Goal: Task Accomplishment & Management: Use online tool/utility

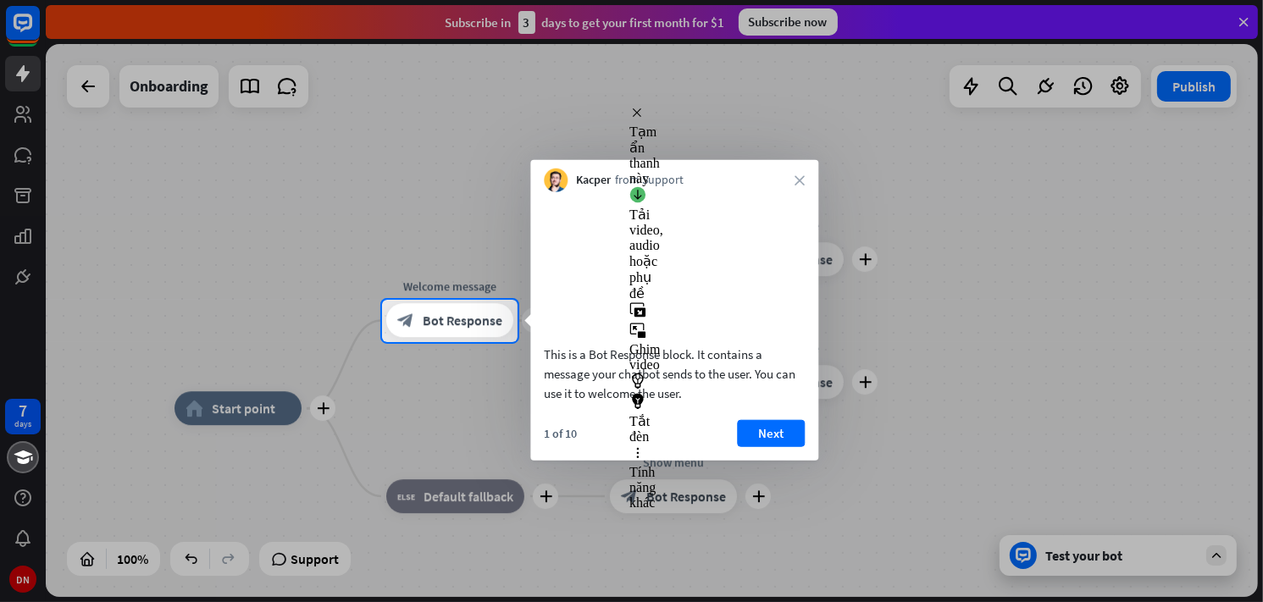
click at [397, 232] on div at bounding box center [631, 150] width 1263 height 300
click at [801, 175] on div "Kacper from Support close" at bounding box center [674, 176] width 288 height 32
click at [792, 182] on div "Kacper from Support close" at bounding box center [674, 176] width 288 height 32
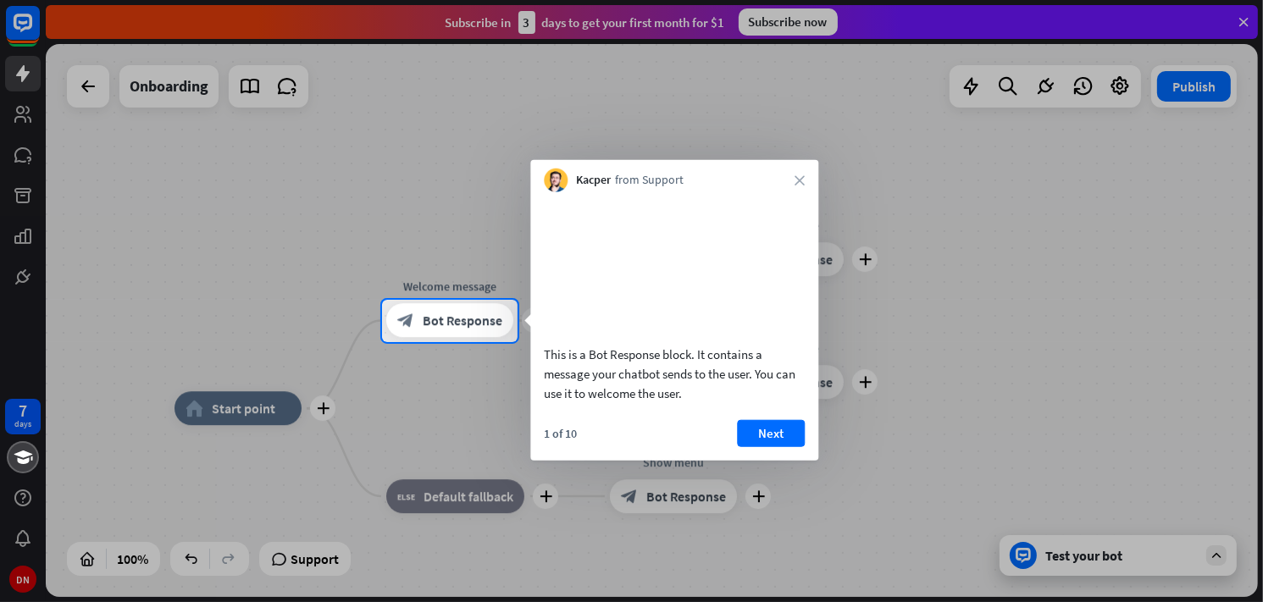
click at [768, 189] on div "Kacper from Support close" at bounding box center [674, 176] width 288 height 32
drag, startPoint x: 794, startPoint y: 180, endPoint x: 738, endPoint y: 312, distance: 143.5
click at [796, 180] on div "Kacper from Support close" at bounding box center [674, 176] width 288 height 32
click at [792, 446] on button "Next" at bounding box center [771, 432] width 68 height 27
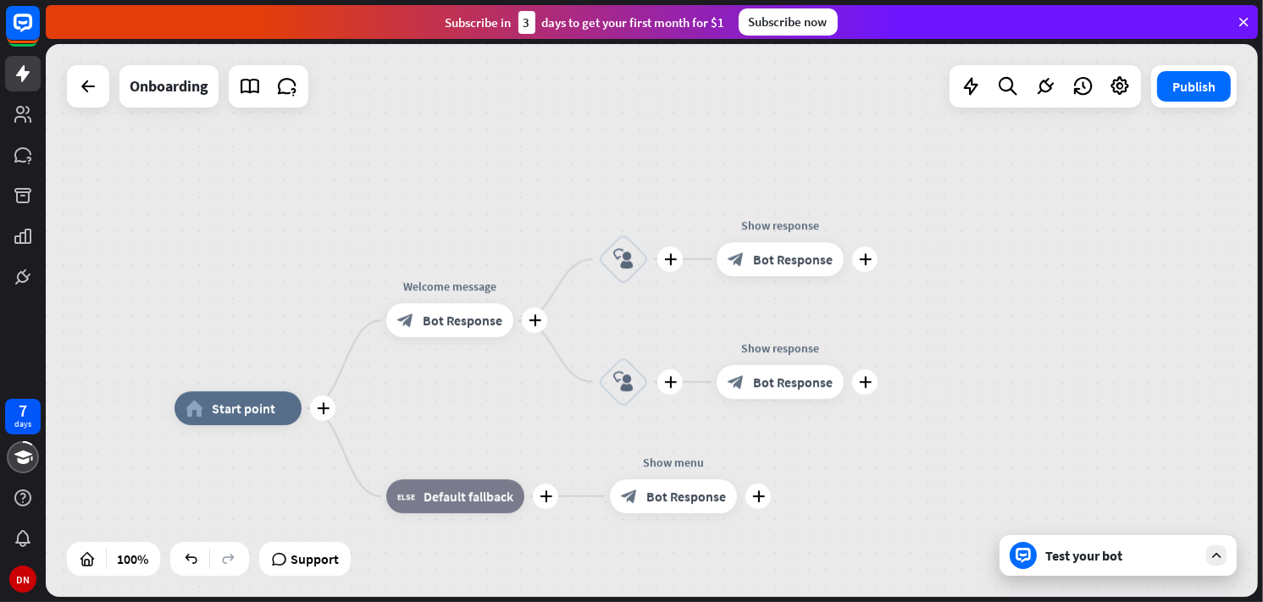
click at [790, 450] on div "7 days DN close Product Help First steps Get started with ChatBot Help Center F…" at bounding box center [631, 301] width 1263 height 602
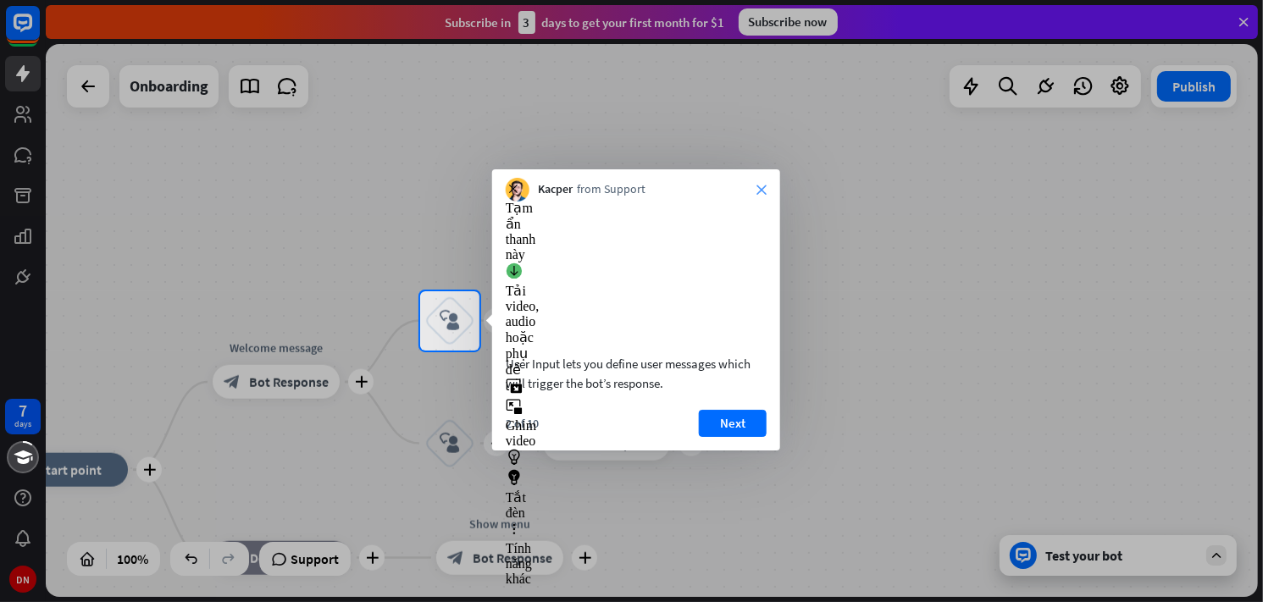
click at [760, 188] on icon "close" at bounding box center [762, 190] width 10 height 10
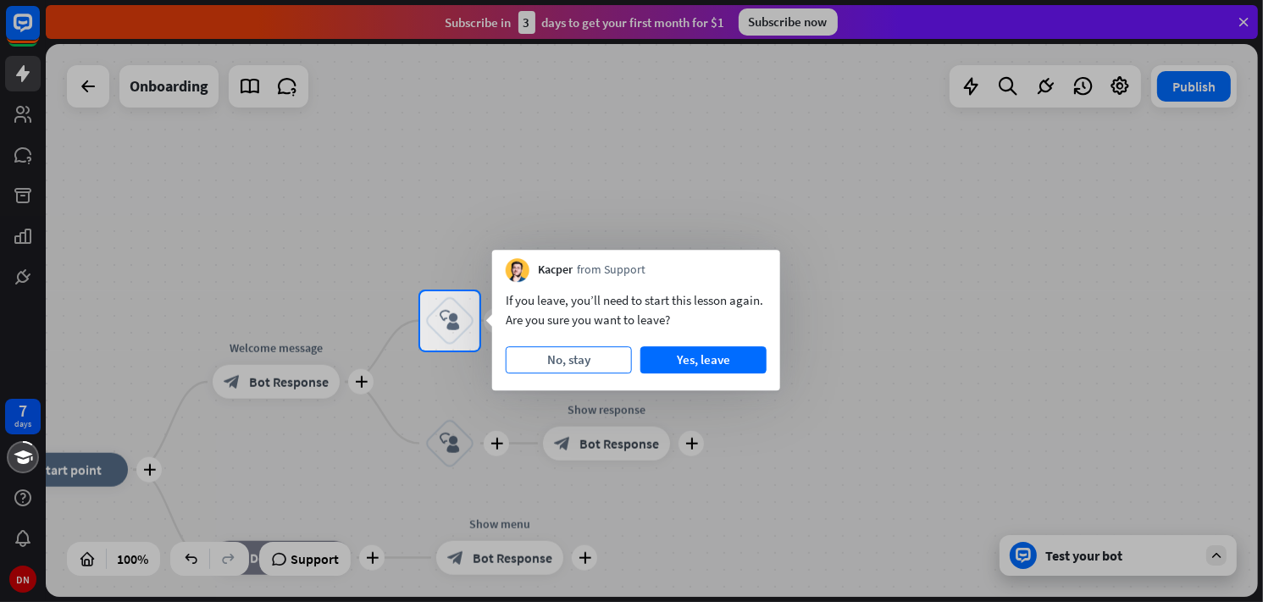
click at [599, 360] on button "No, stay" at bounding box center [569, 360] width 126 height 27
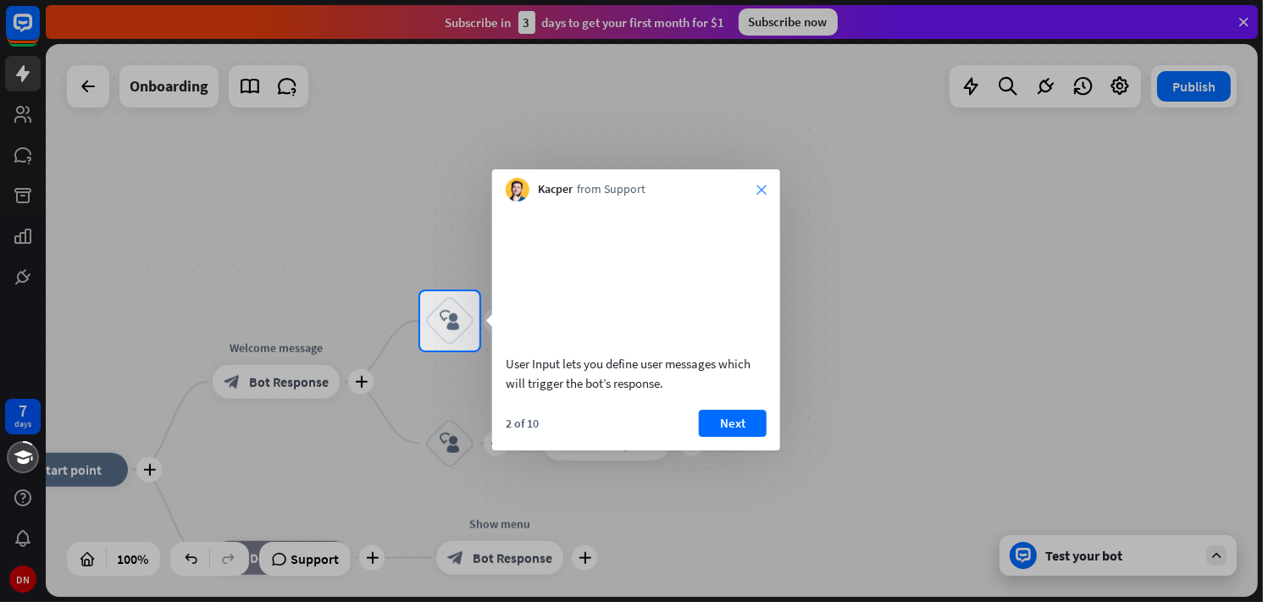
click at [757, 186] on icon "close" at bounding box center [762, 190] width 10 height 10
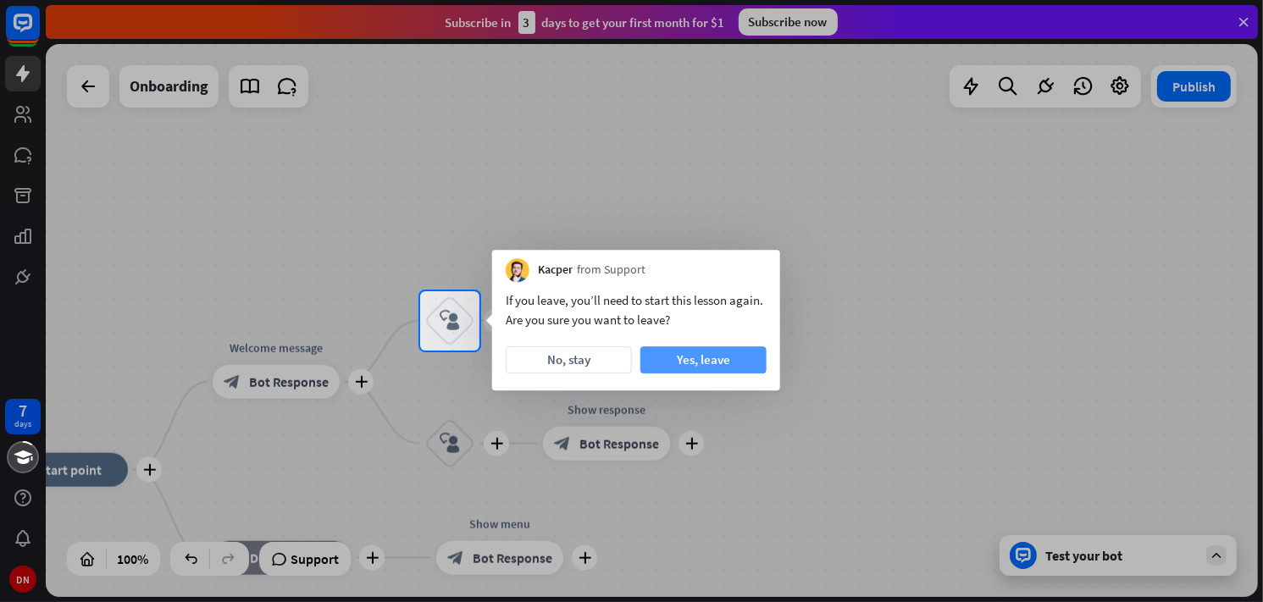
click at [696, 360] on button "Yes, leave" at bounding box center [704, 360] width 126 height 27
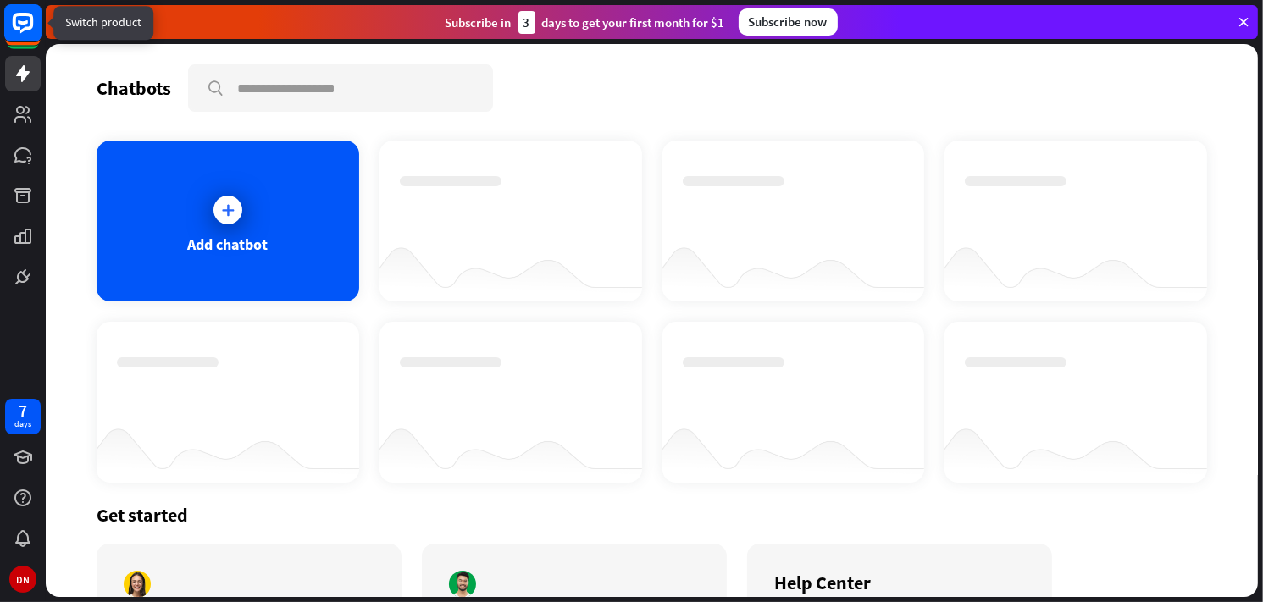
click at [12, 27] on icon at bounding box center [22, 22] width 39 height 39
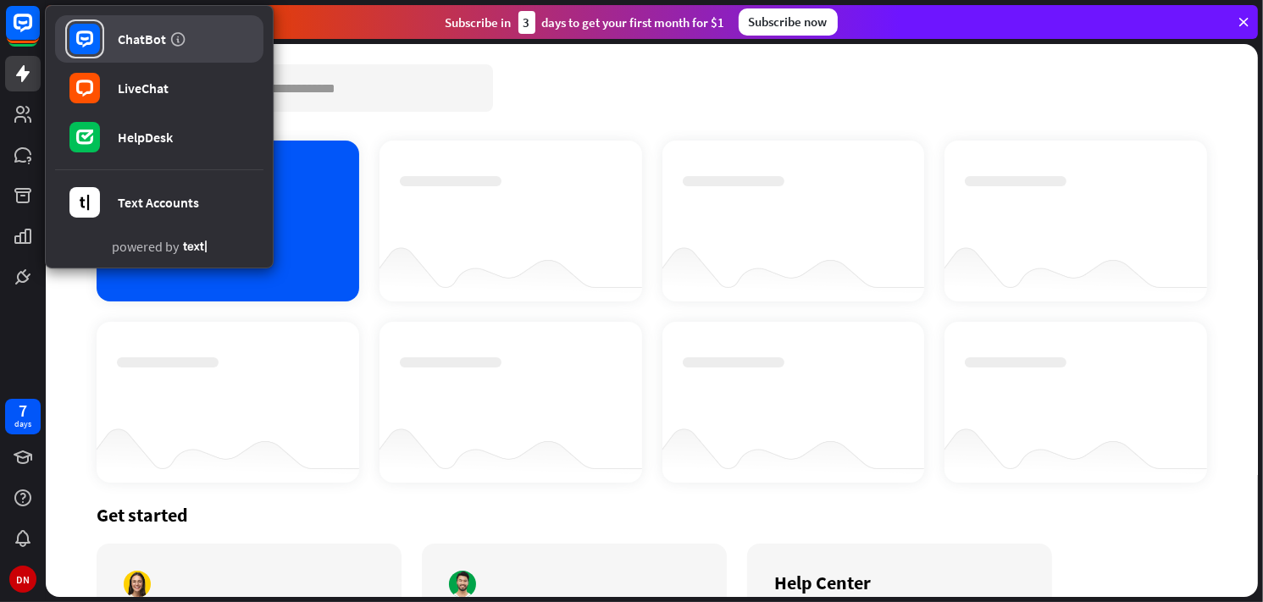
click at [119, 45] on div "ChatBot" at bounding box center [142, 39] width 48 height 17
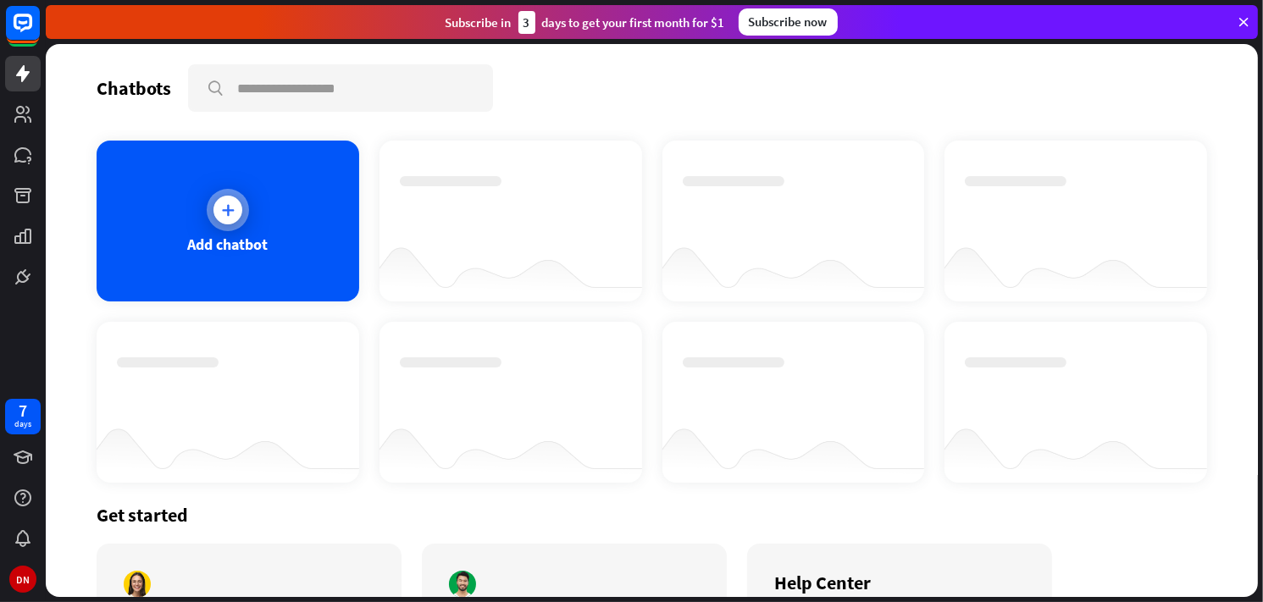
click at [257, 235] on div "Add chatbot" at bounding box center [227, 244] width 80 height 19
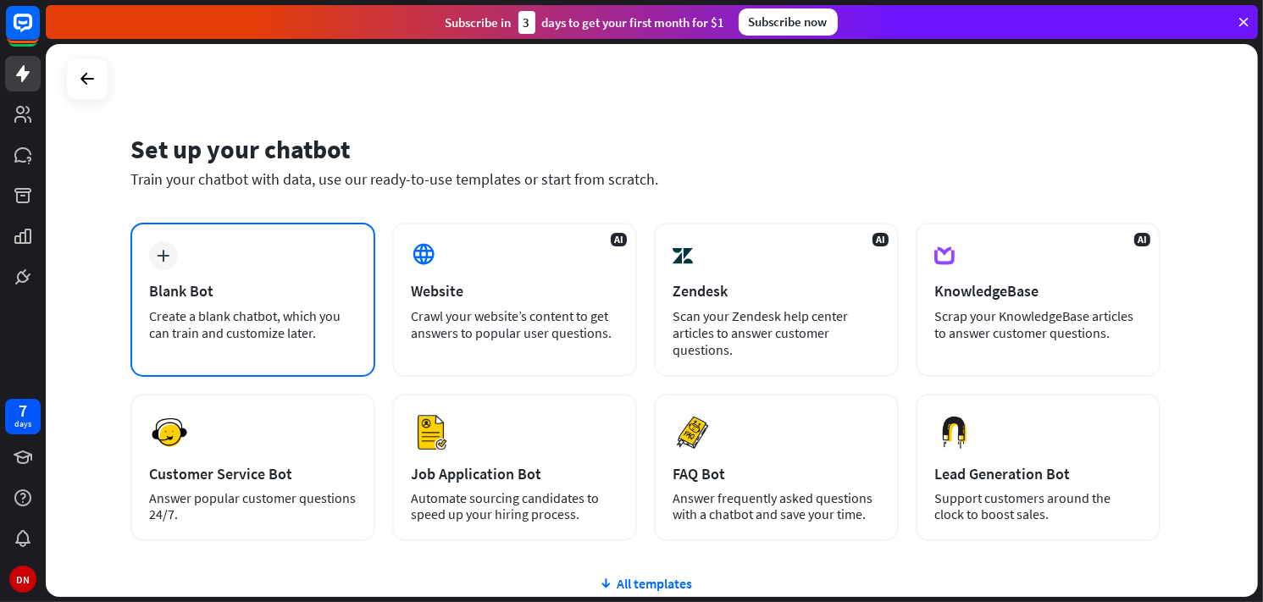
click at [249, 301] on div "plus Blank Bot Create a blank chatbot, which you can train and customize later." at bounding box center [252, 300] width 245 height 154
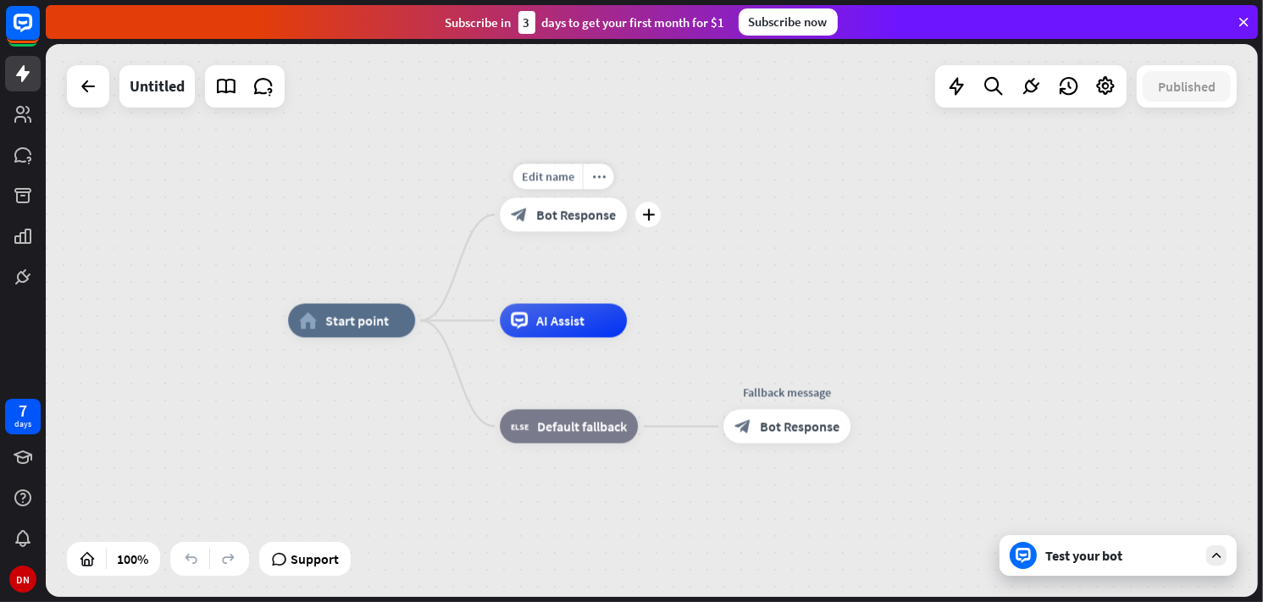
click at [554, 227] on div "block_bot_response Bot Response" at bounding box center [563, 215] width 127 height 34
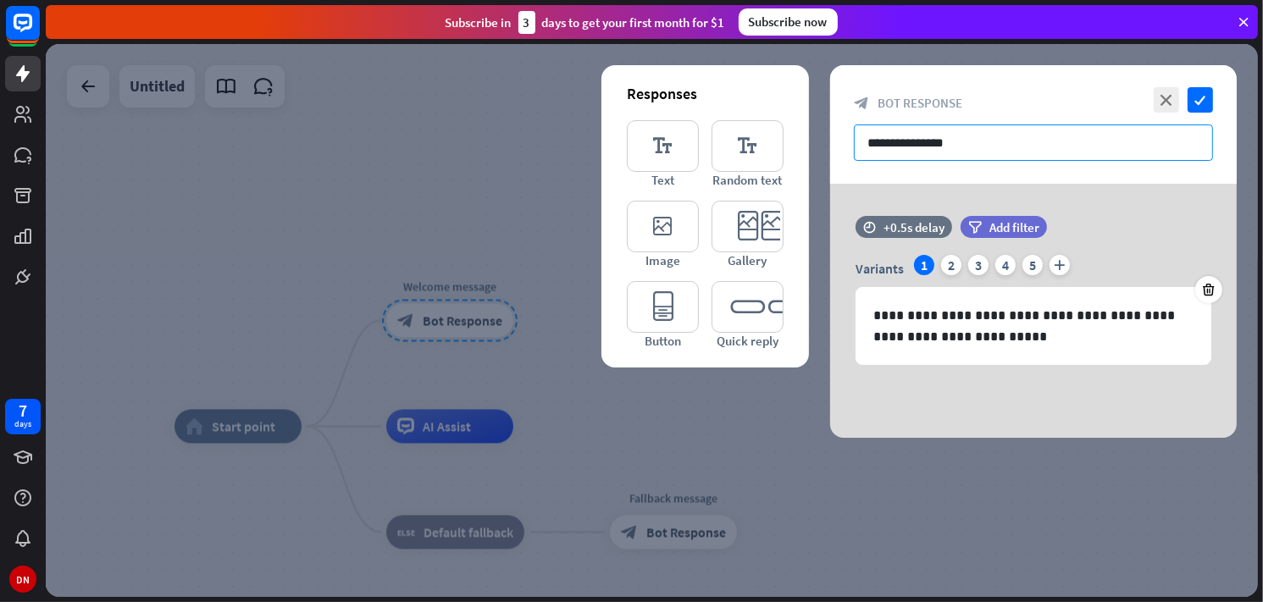
click at [976, 142] on input "**********" at bounding box center [1033, 143] width 359 height 36
drag, startPoint x: 974, startPoint y: 133, endPoint x: 851, endPoint y: 146, distance: 123.5
click at [851, 146] on div "**********" at bounding box center [1033, 124] width 407 height 119
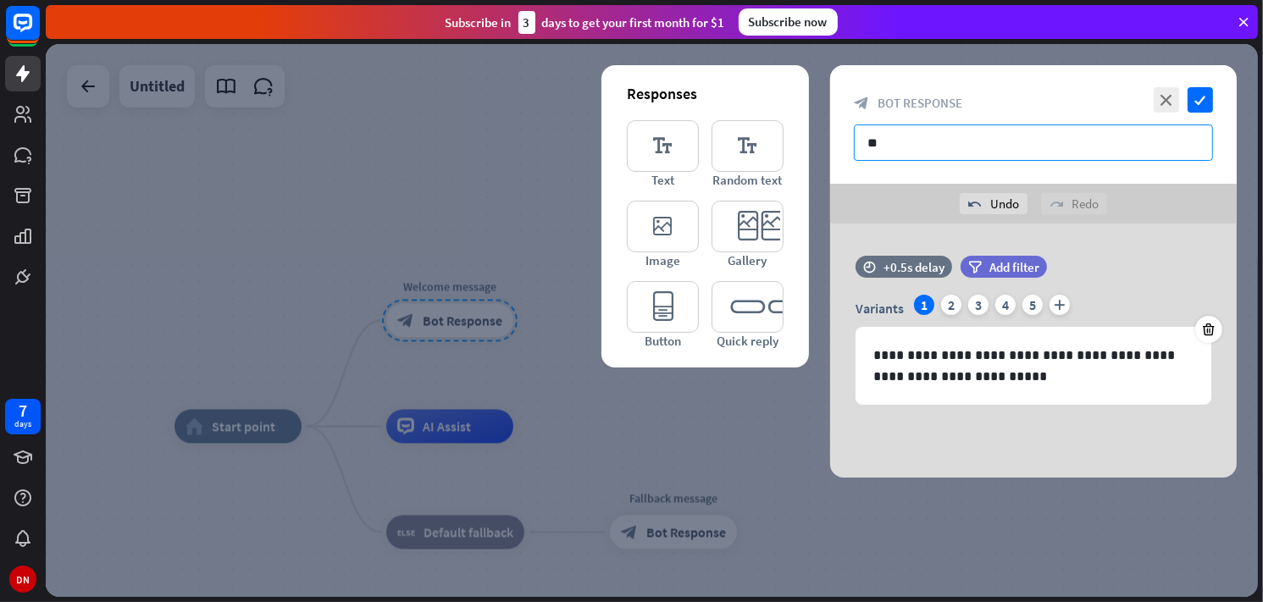
type input "*"
